Goal: Find specific page/section: Find specific page/section

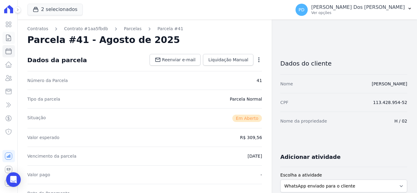
drag, startPoint x: 0, startPoint y: 0, endPoint x: 9, endPoint y: 38, distance: 39.1
click at [9, 38] on icon at bounding box center [8, 37] width 7 height 7
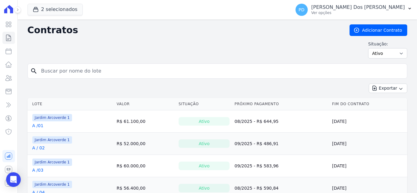
click at [98, 72] on input "search" at bounding box center [221, 71] width 367 height 12
type input "j / 19"
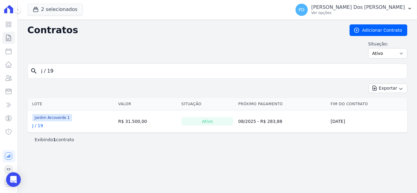
click at [36, 126] on link "J / 19" at bounding box center [37, 126] width 11 height 6
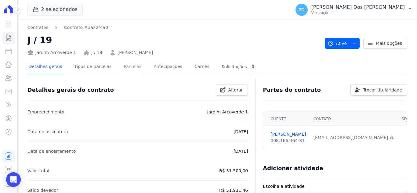
click at [122, 66] on link "Parcelas" at bounding box center [132, 67] width 20 height 16
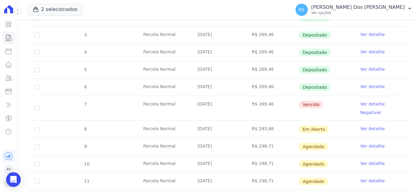
scroll to position [153, 0]
